Goal: Find specific page/section: Find specific page/section

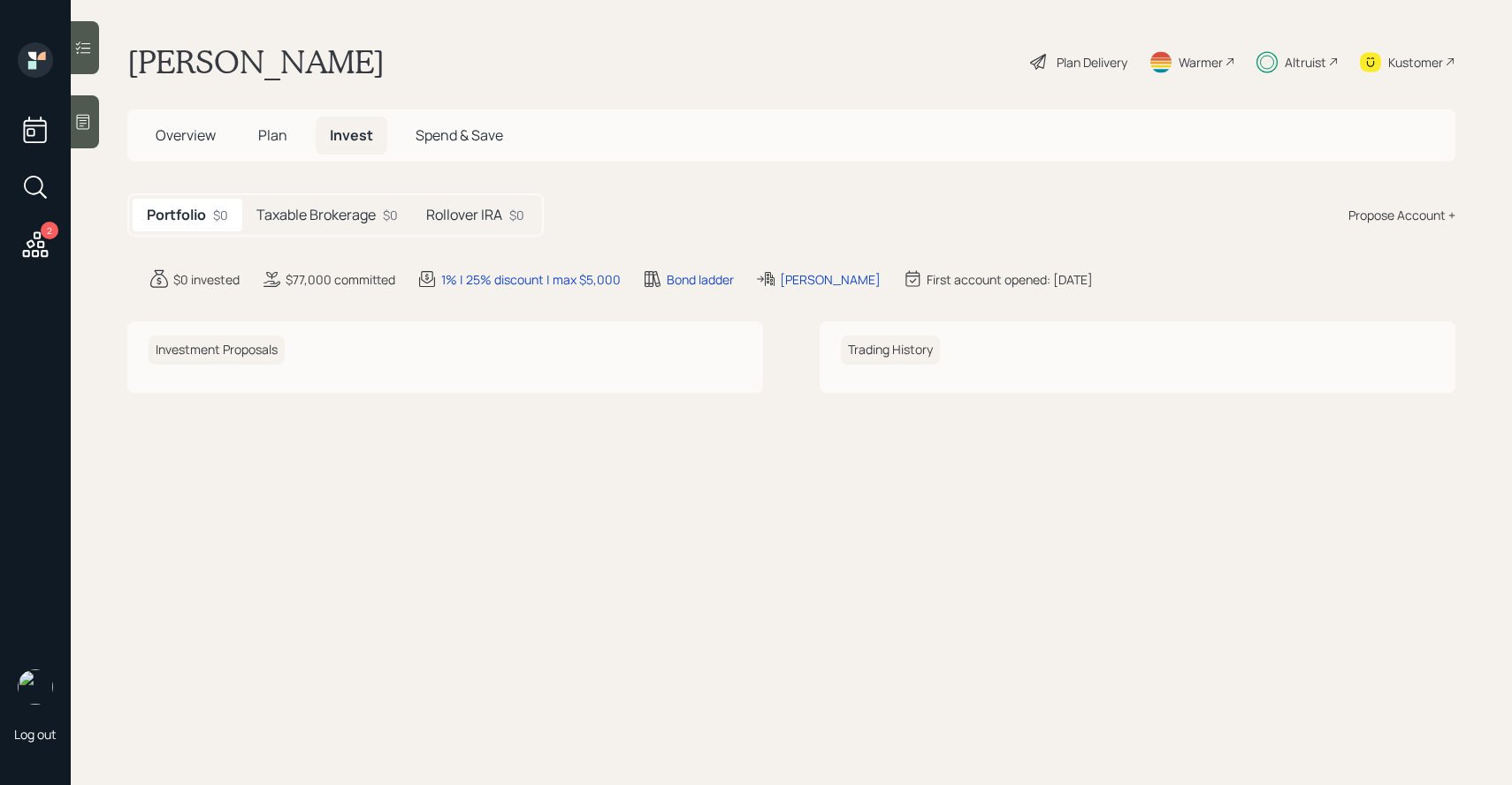
click at [332, 211] on h5 "Taxable Brokerage" at bounding box center [316, 215] width 120 height 17
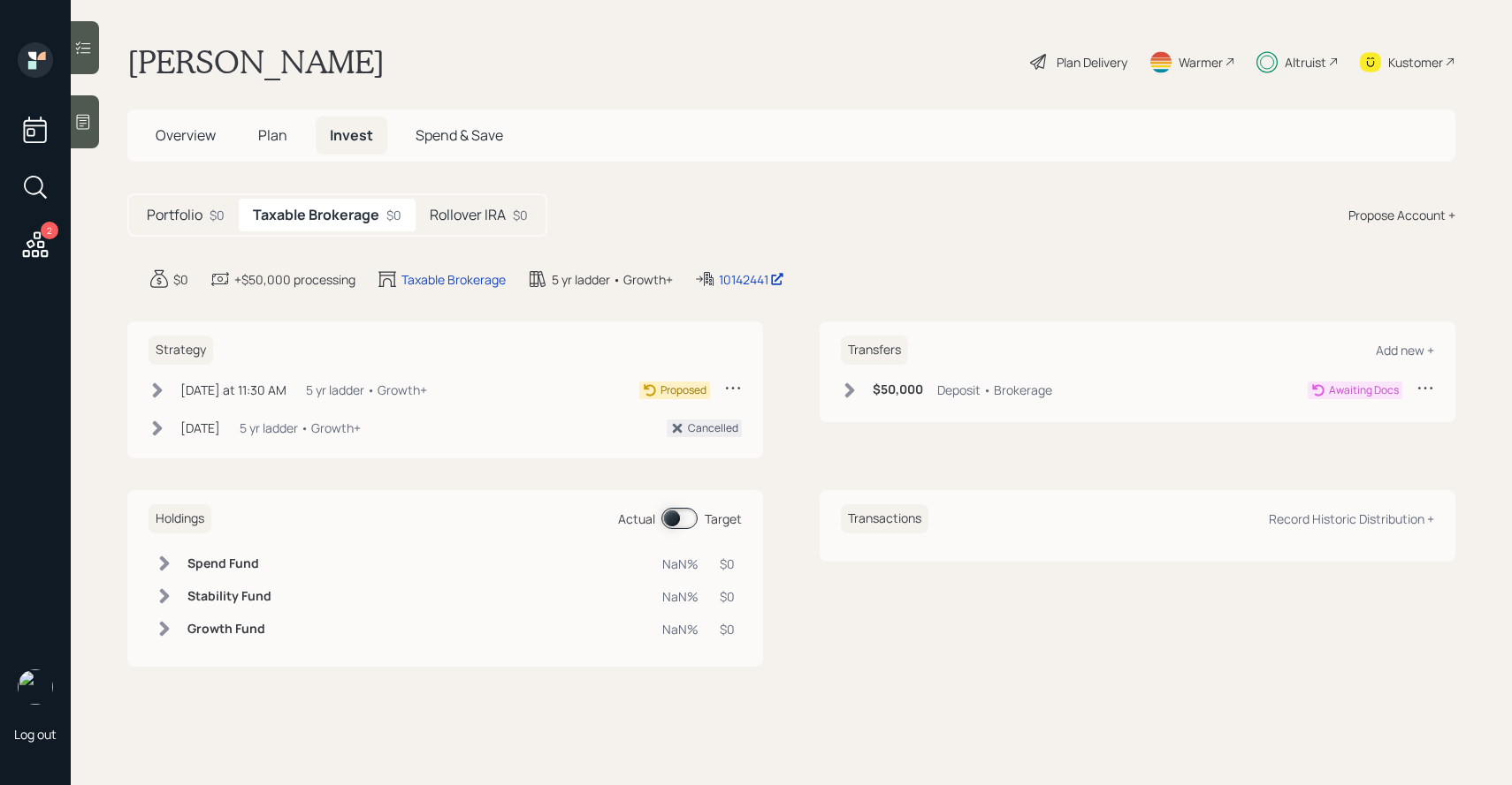
click at [423, 217] on div "Rollover IRA $0" at bounding box center [478, 215] width 126 height 33
click at [362, 212] on h5 "Taxable Brokerage" at bounding box center [313, 215] width 120 height 17
click at [197, 215] on h5 "Portfolio" at bounding box center [175, 215] width 56 height 17
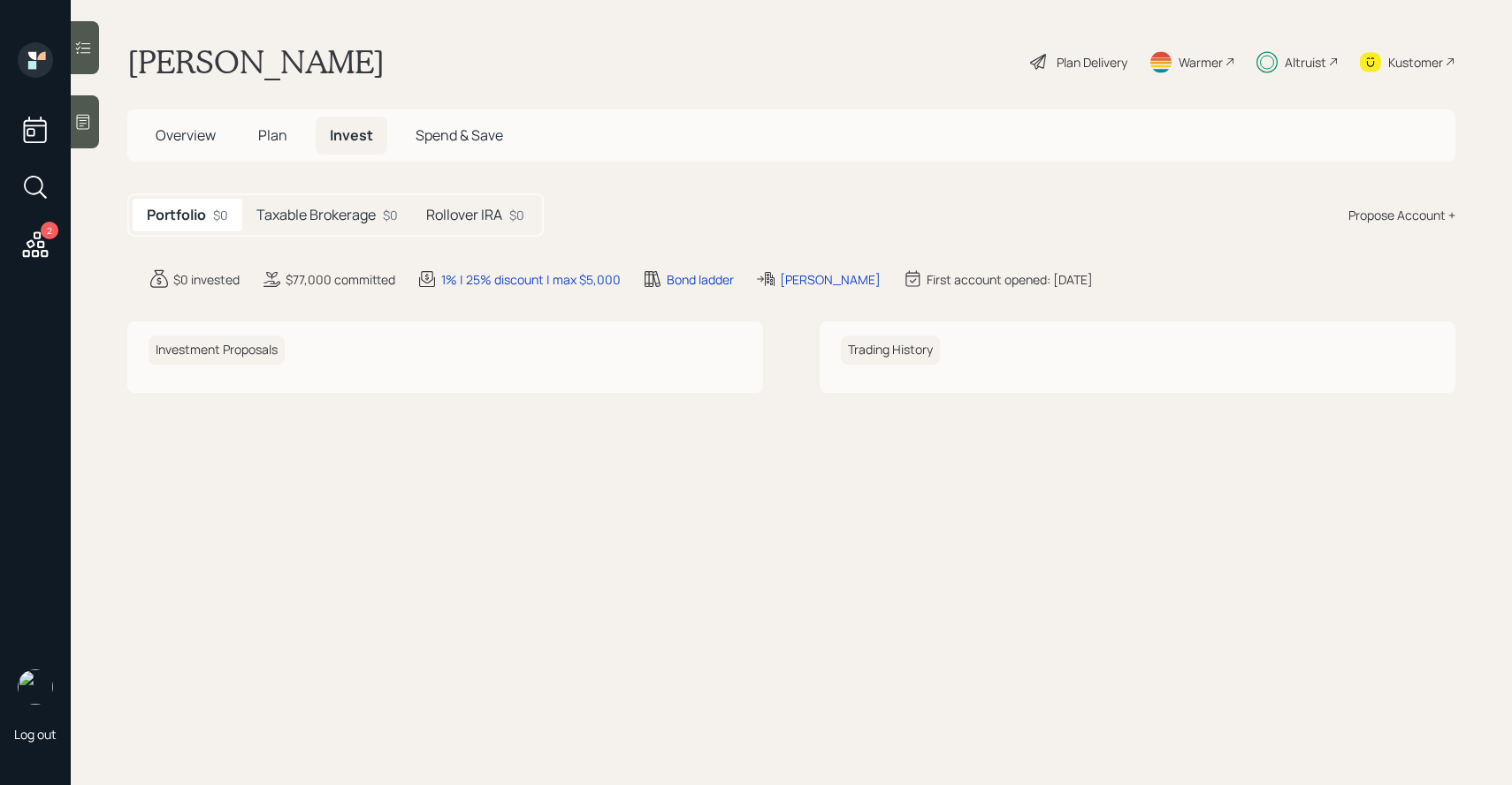
click at [276, 136] on span "Plan" at bounding box center [272, 134] width 29 height 20
